Goal: Information Seeking & Learning: Learn about a topic

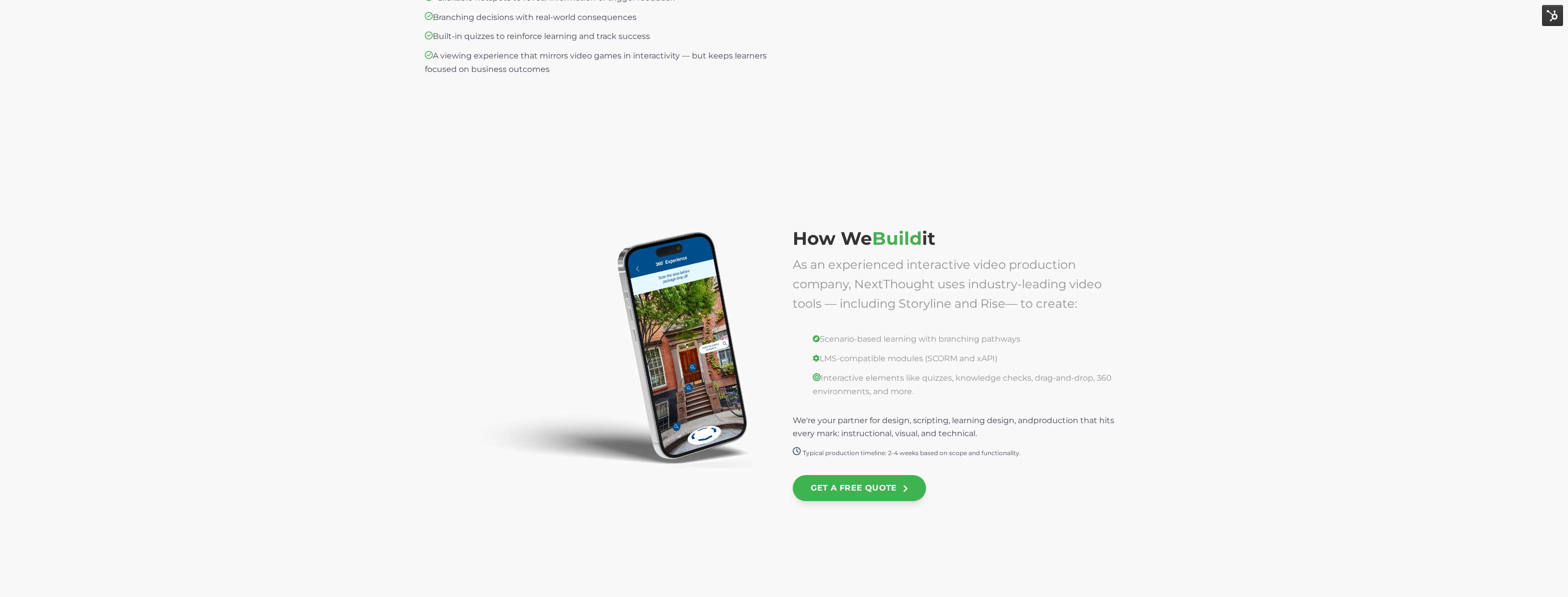
scroll to position [1923, 0]
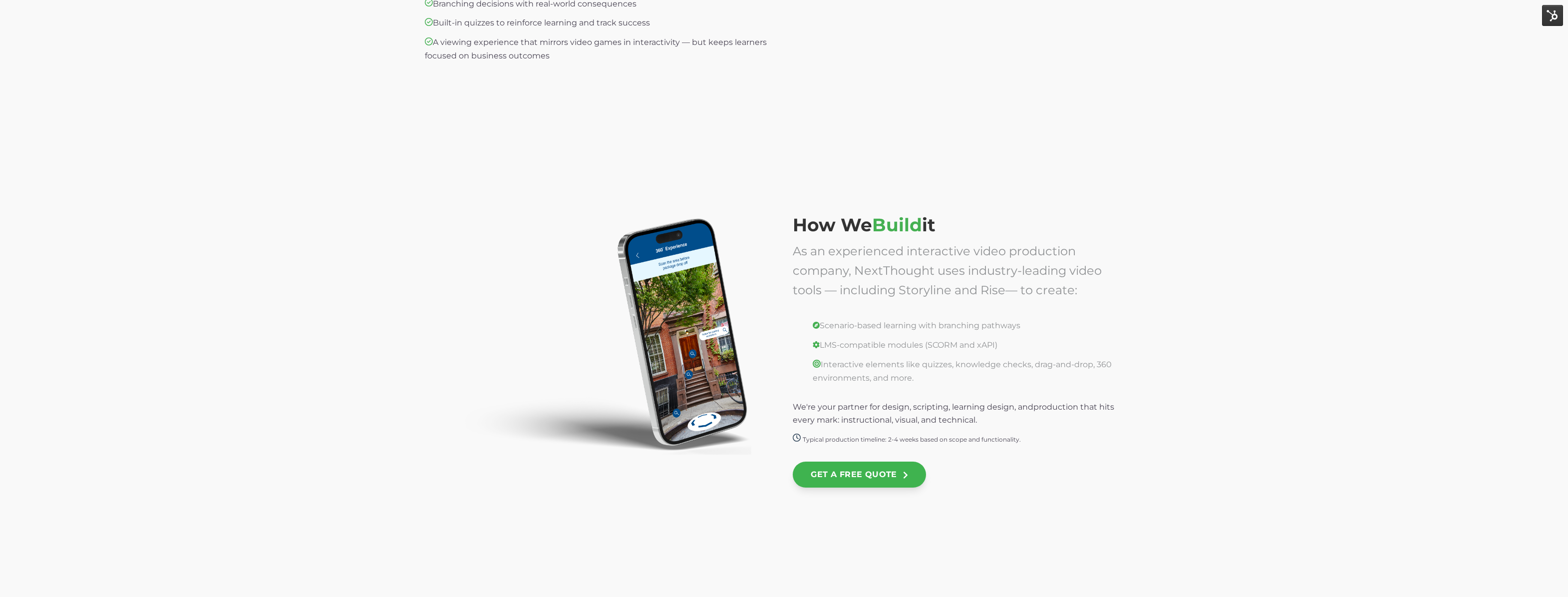
click at [685, 339] on img at bounding box center [593, 335] width 317 height 240
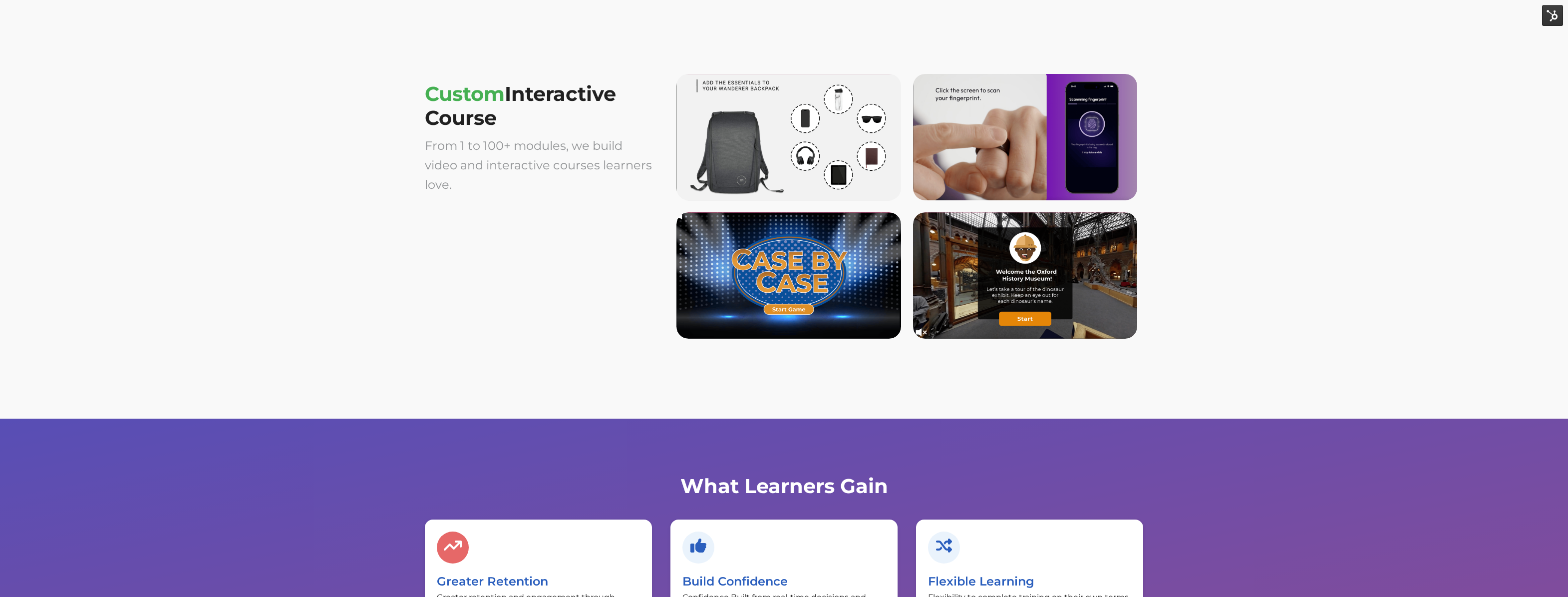
scroll to position [2473, 0]
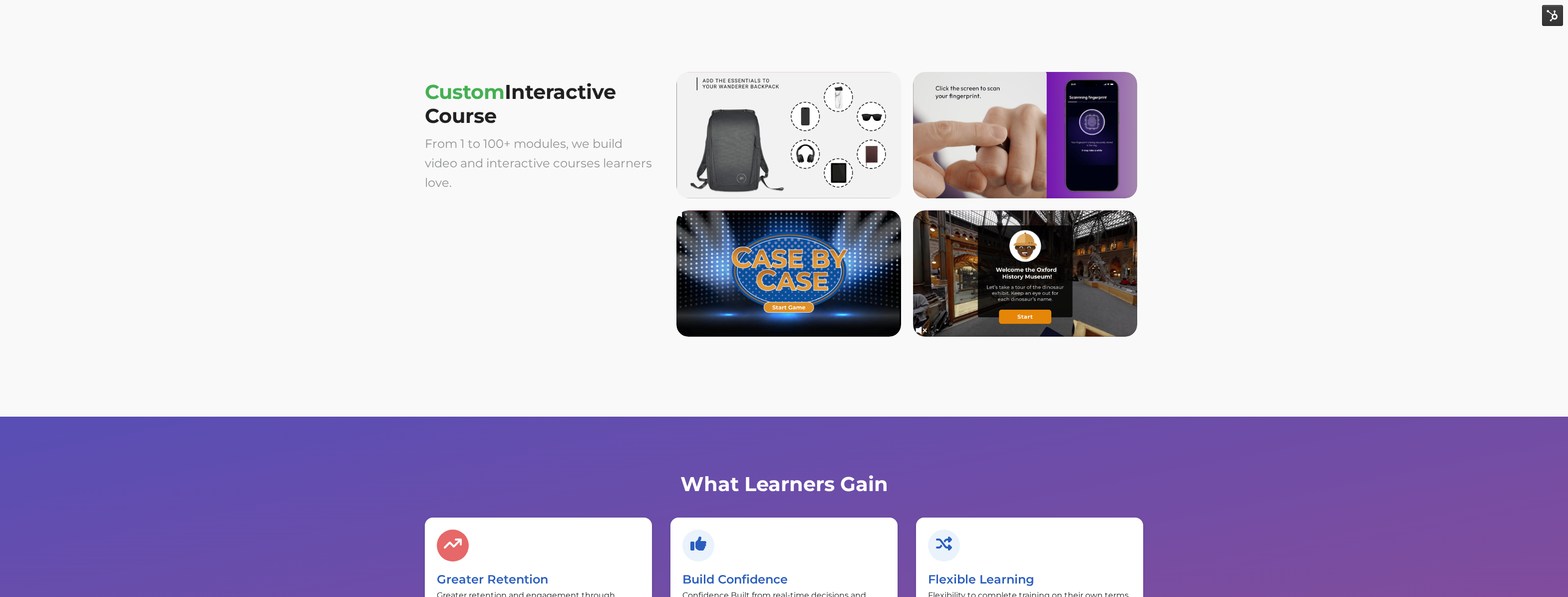
click at [1197, 160] on div "Custom Interactive Course From 1 to 100+ modules, we build video and interactiv…" at bounding box center [784, 212] width 1568 height 409
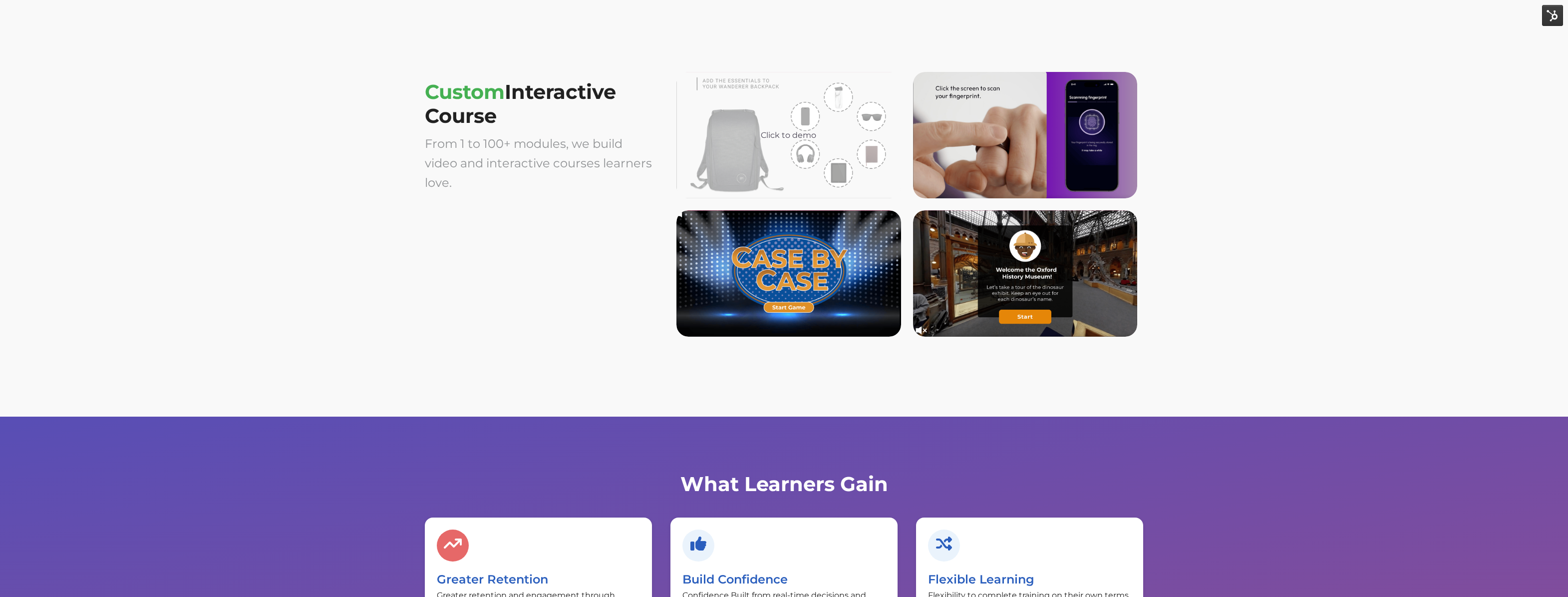
click at [873, 156] on div "Click to demo" at bounding box center [788, 135] width 225 height 126
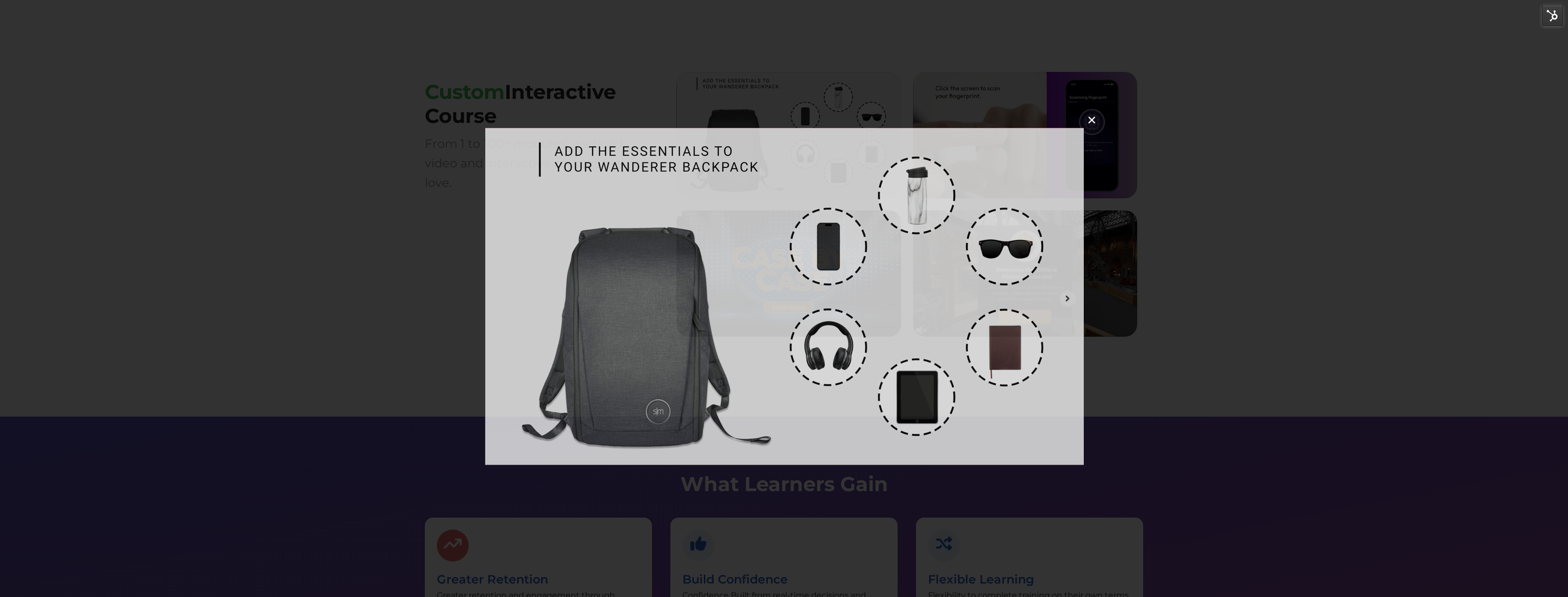
click at [823, 254] on img at bounding box center [784, 297] width 599 height 337
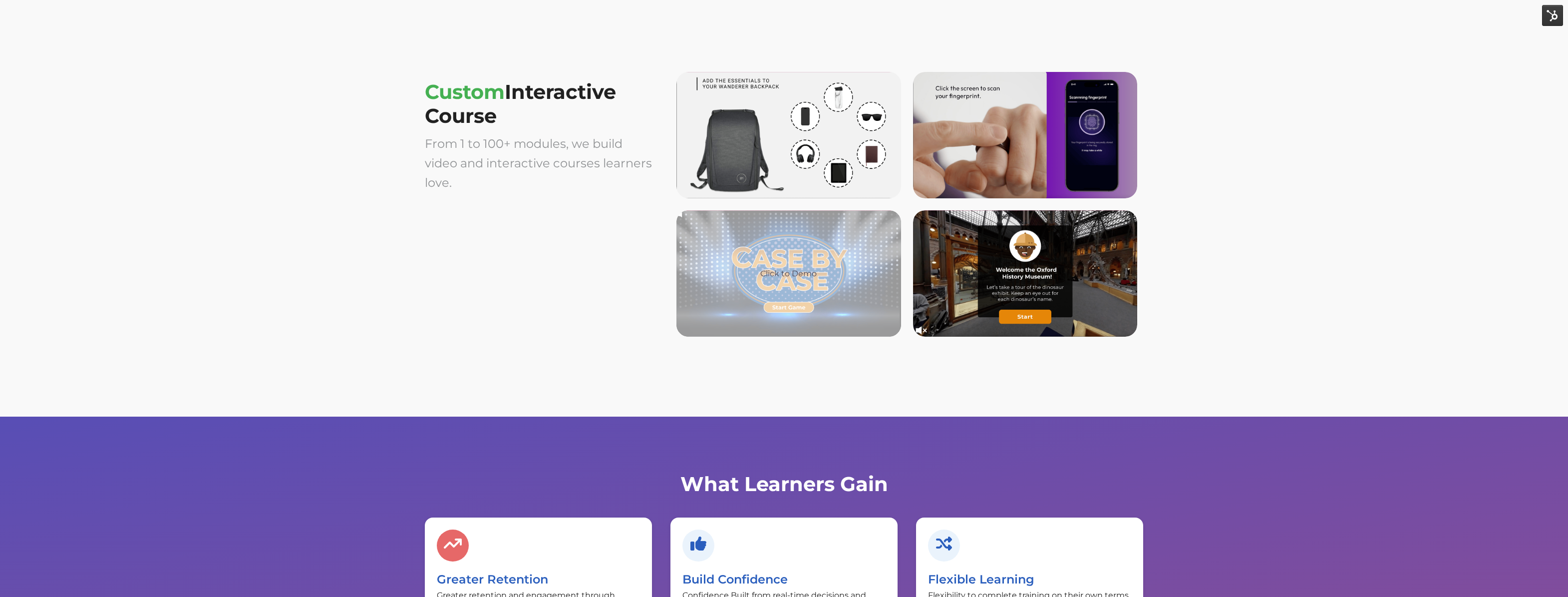
click at [737, 239] on div "Click to Demo" at bounding box center [788, 273] width 225 height 126
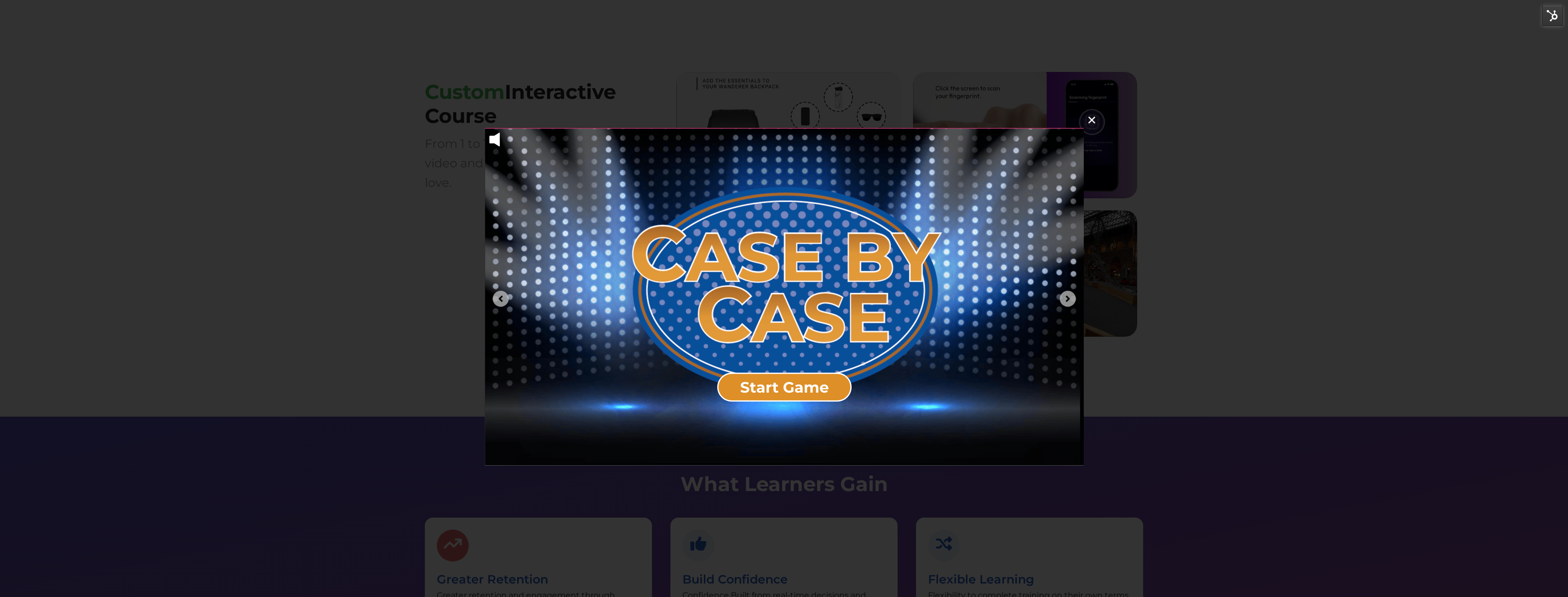
click at [737, 239] on img at bounding box center [784, 297] width 599 height 337
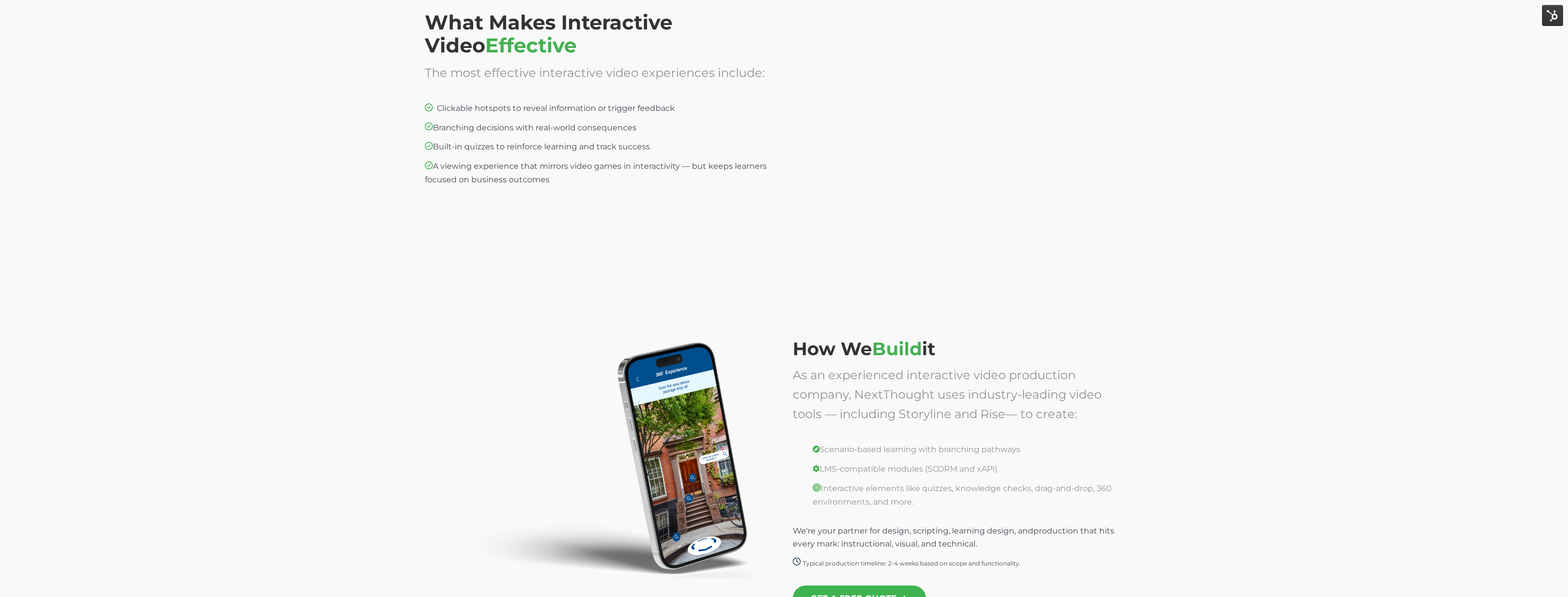
scroll to position [1834, 0]
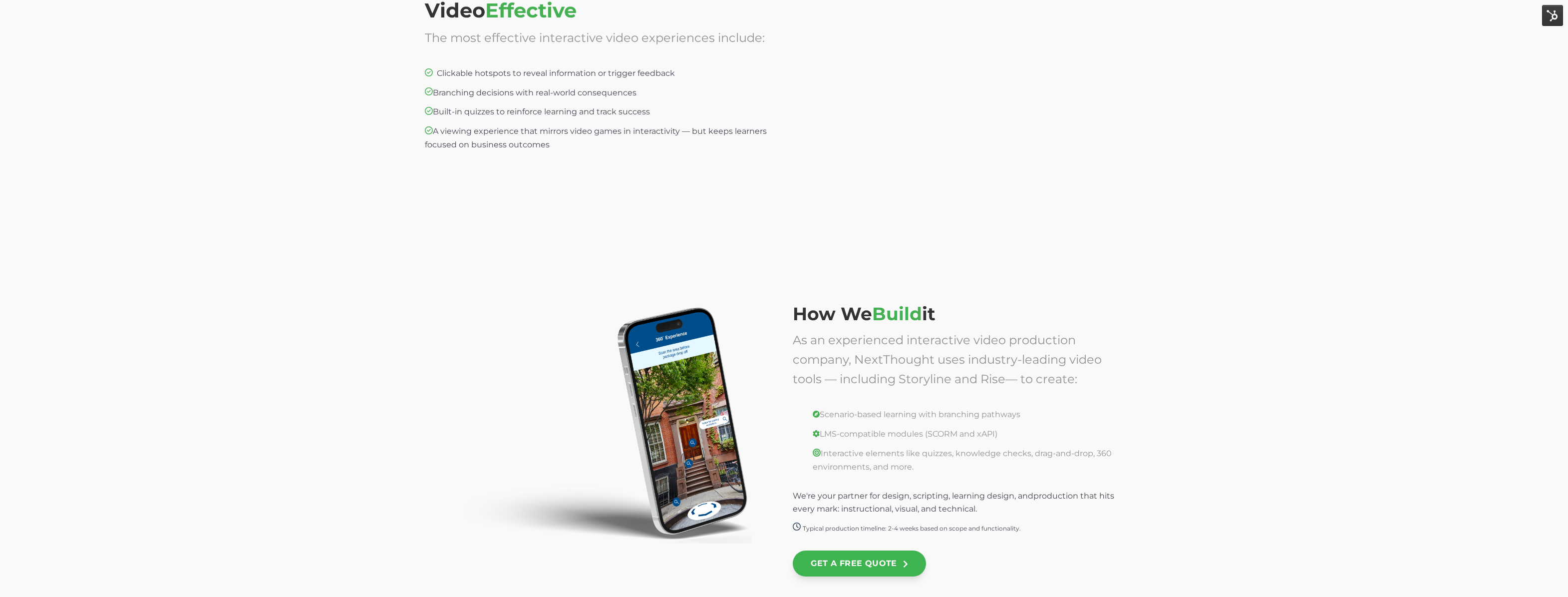
click at [1133, 278] on div "How We Build it As an experienced interactive video production company, NextTho…" at bounding box center [784, 448] width 1568 height 397
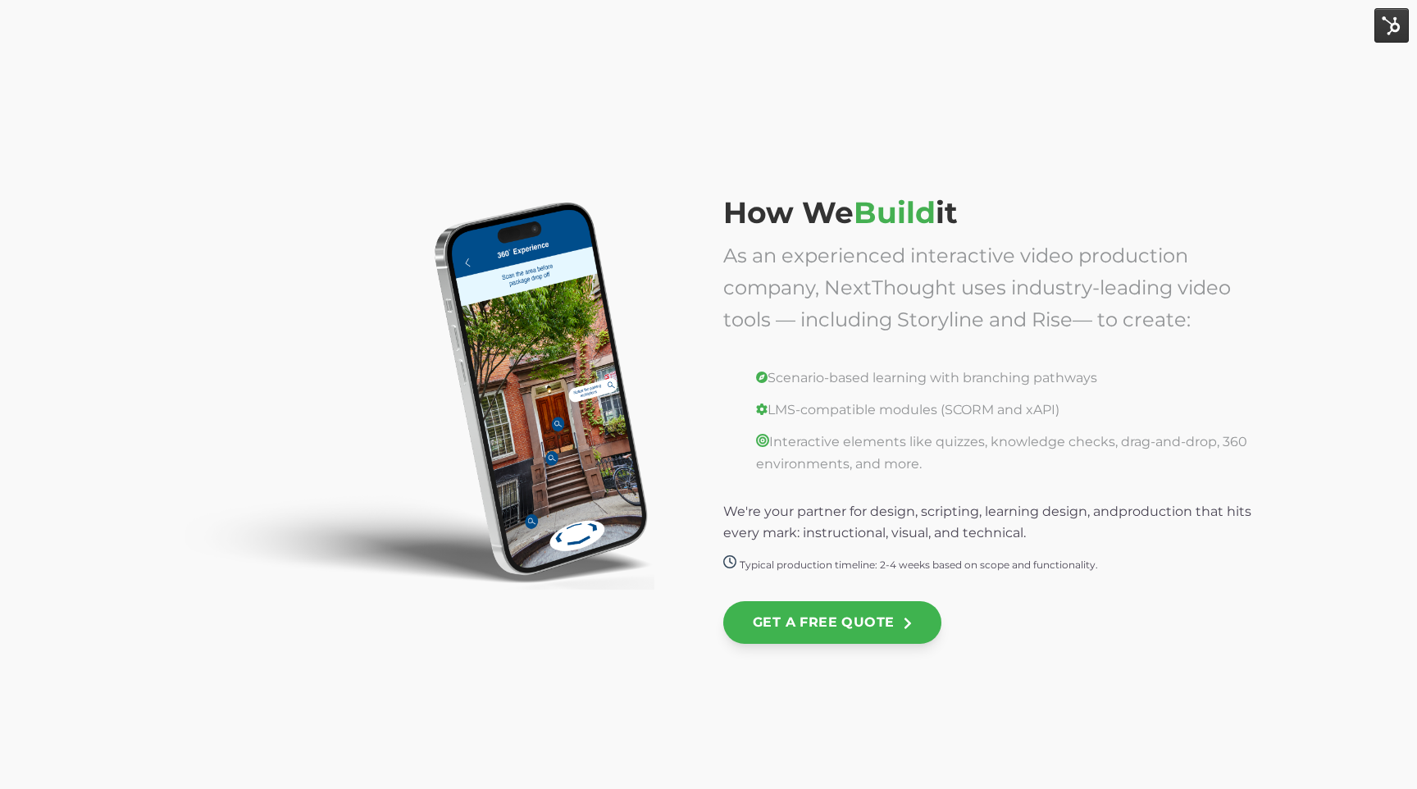
scroll to position [3319, 0]
